Goal: Task Accomplishment & Management: Manage account settings

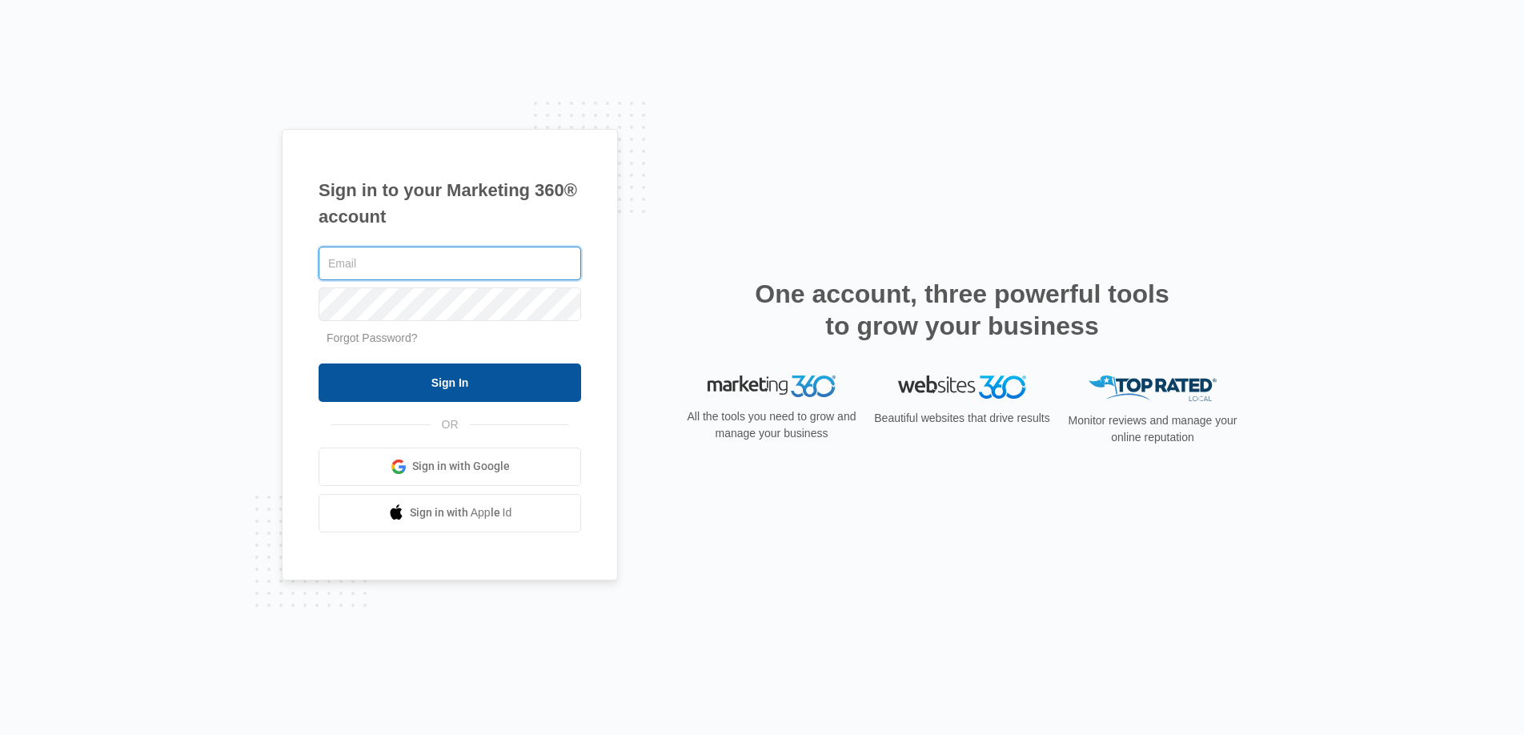
type input "[DOMAIN_NAME][EMAIL_ADDRESS][DOMAIN_NAME]"
click at [388, 370] on input "Sign In" at bounding box center [450, 382] width 262 height 38
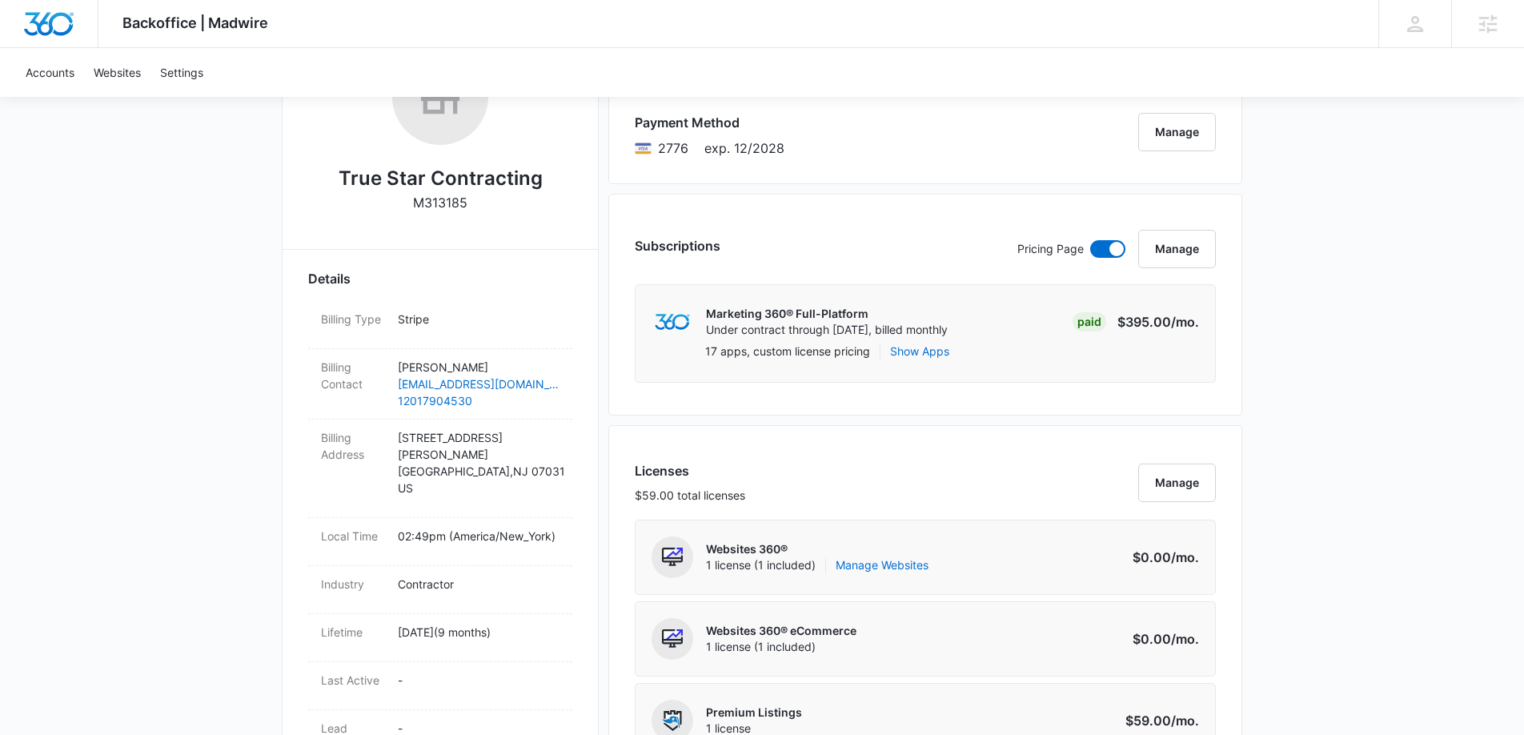
scroll to position [1251, 0]
